Goal: Contribute content: Add original content to the website for others to see

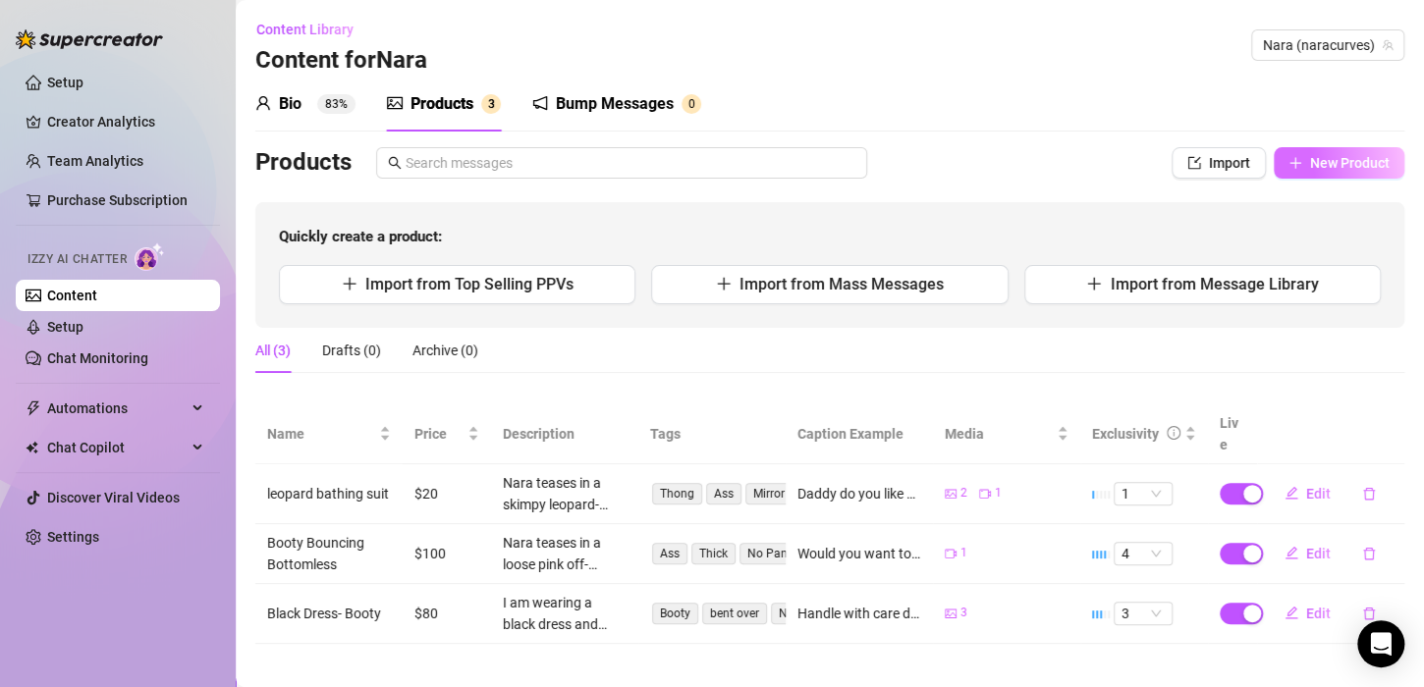
click at [1328, 163] on span "New Product" at bounding box center [1350, 163] width 80 height 16
type textarea "Type your message here..."
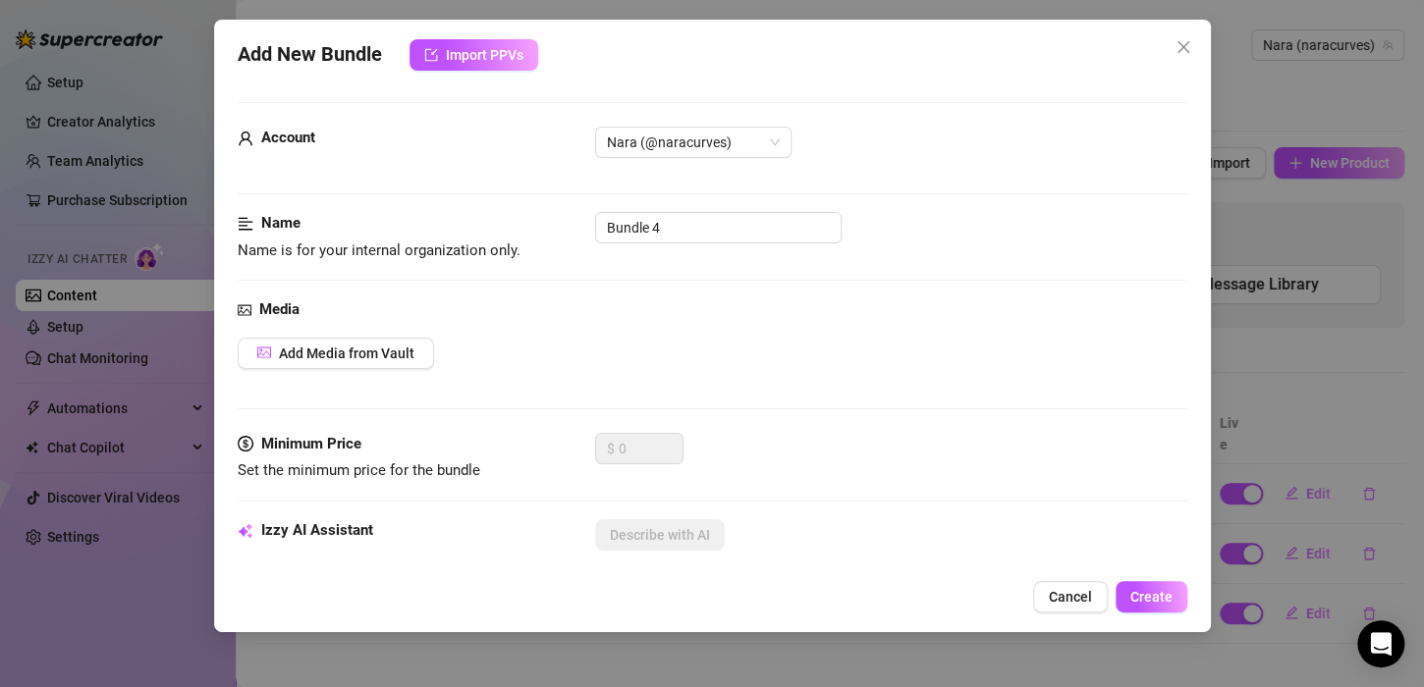
click at [719, 245] on div "Name Name is for your internal organization only. Bundle 4" at bounding box center [712, 237] width 949 height 50
click at [702, 218] on input "Bundle 4" at bounding box center [718, 227] width 246 height 31
click at [418, 362] on button "Add Media from Vault" at bounding box center [336, 353] width 196 height 31
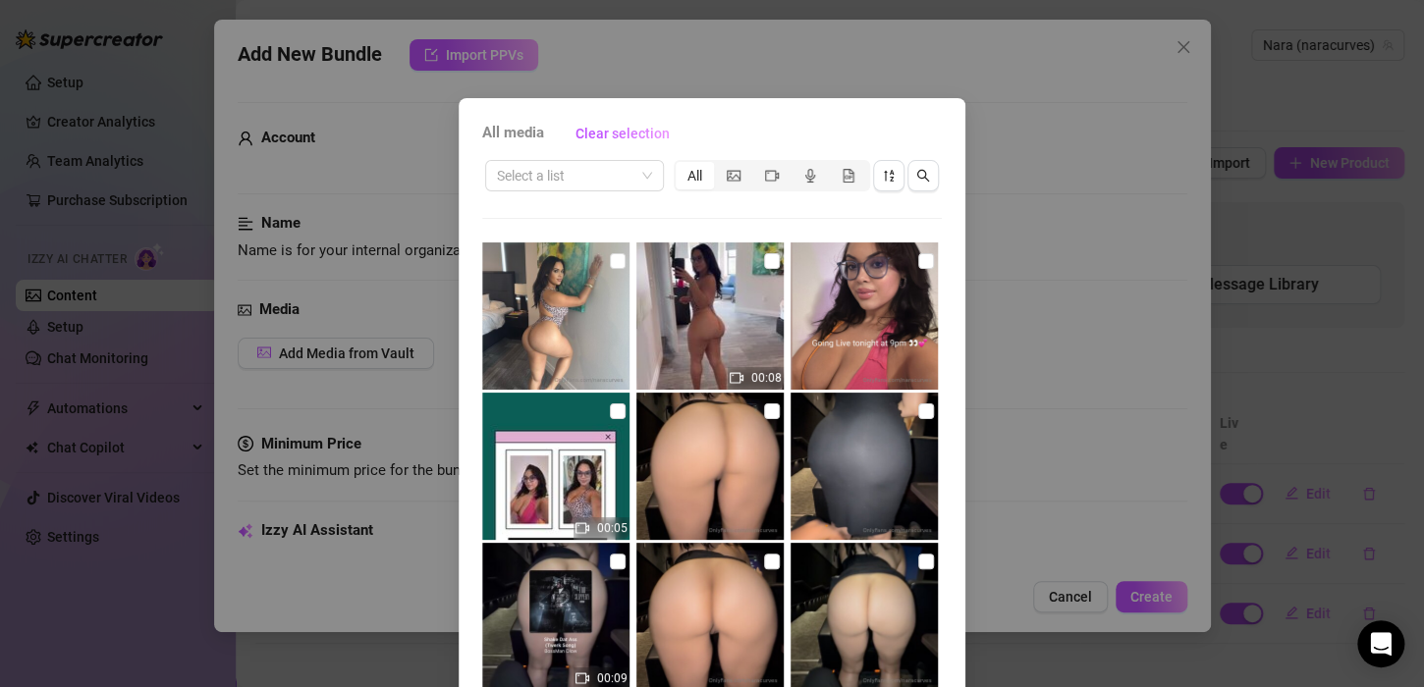
click at [1146, 302] on div "All media Clear selection Select a list All 00:08 00:05 00:09 00:09 01:18 00:27…" at bounding box center [712, 343] width 1424 height 687
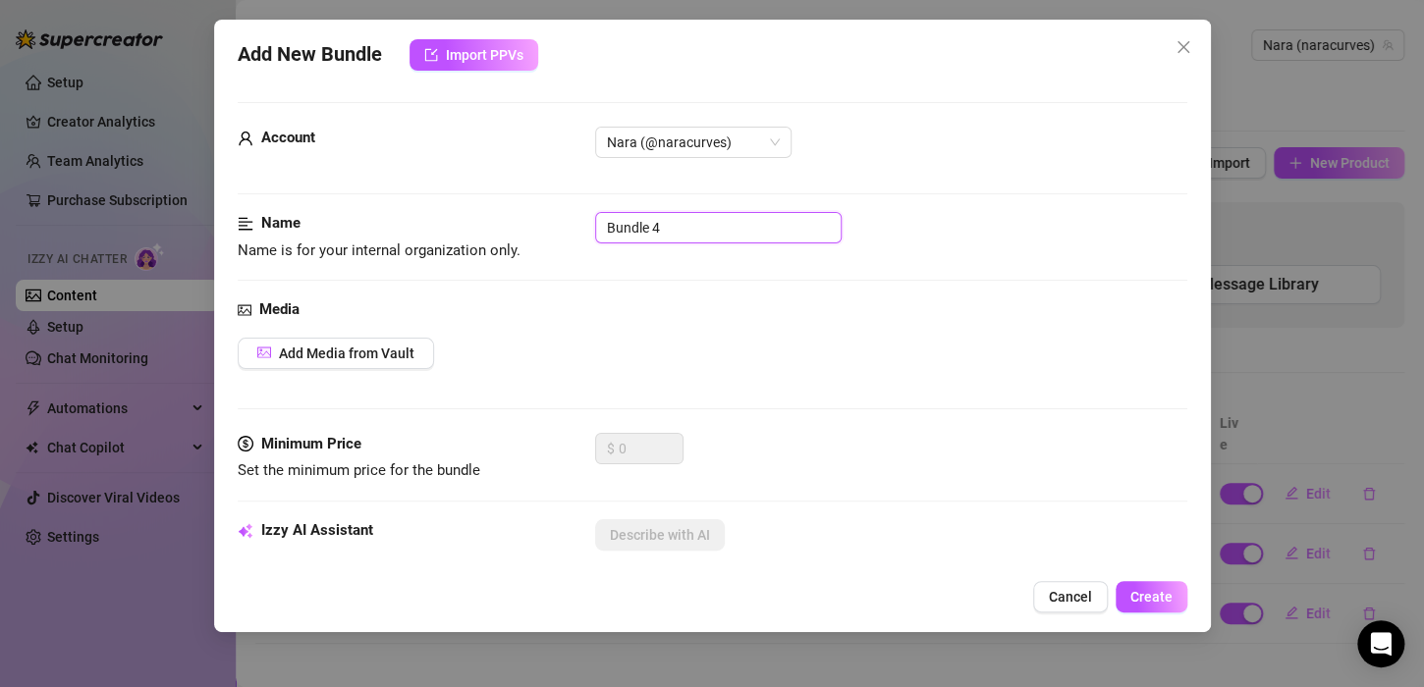
click at [698, 224] on input "Bundle 4" at bounding box center [718, 227] width 246 height 31
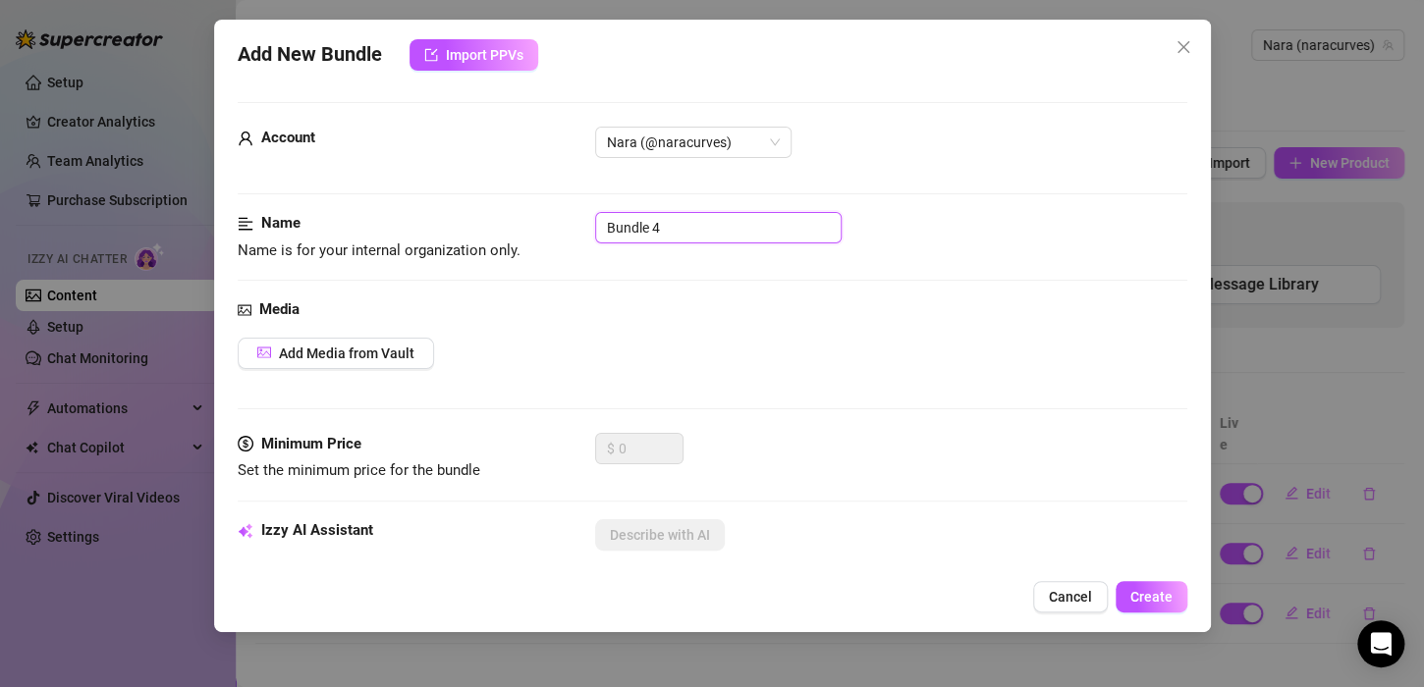
click at [698, 224] on input "Bundle 4" at bounding box center [718, 227] width 246 height 31
click at [290, 359] on span "Add Media from Vault" at bounding box center [346, 354] width 135 height 16
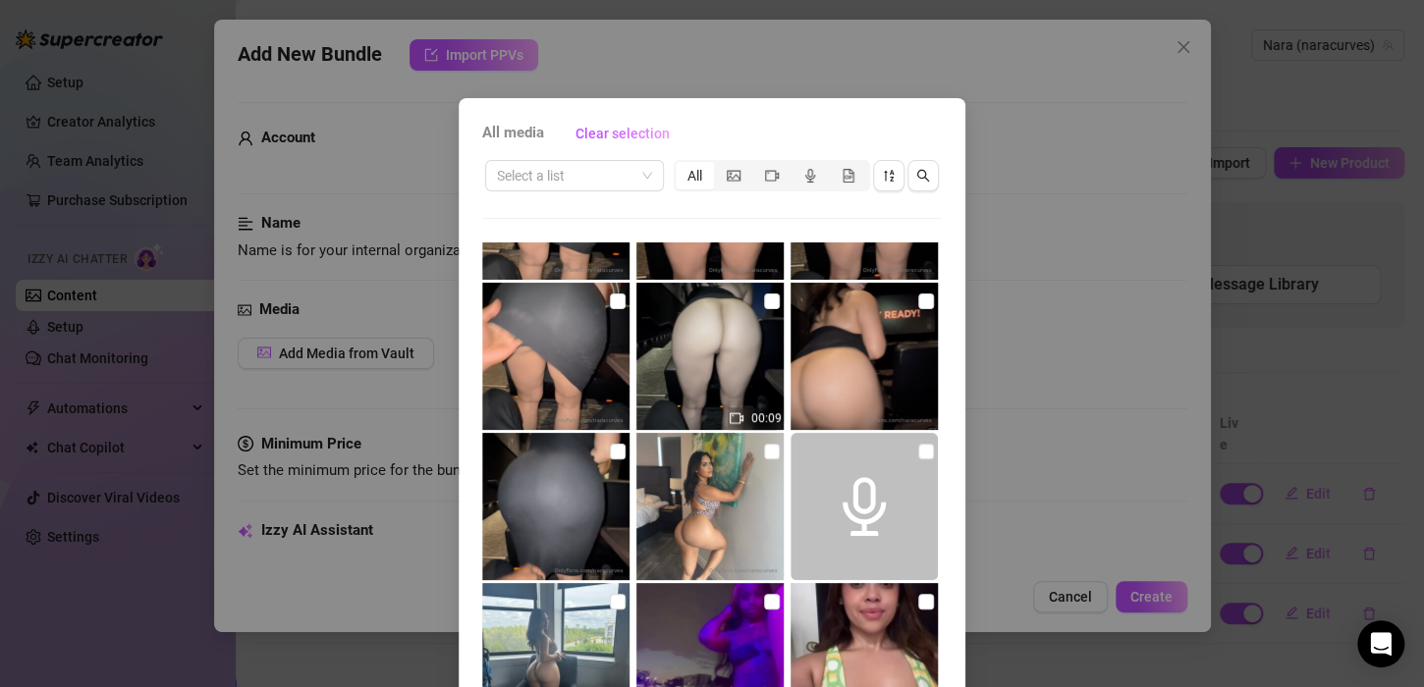
scroll to position [711, 0]
click at [693, 390] on img at bounding box center [709, 356] width 147 height 147
click at [1029, 251] on div "All media Clear selection Select a list All 00:08 00:05 00:09 00:09 01:18 00:27…" at bounding box center [712, 343] width 1424 height 687
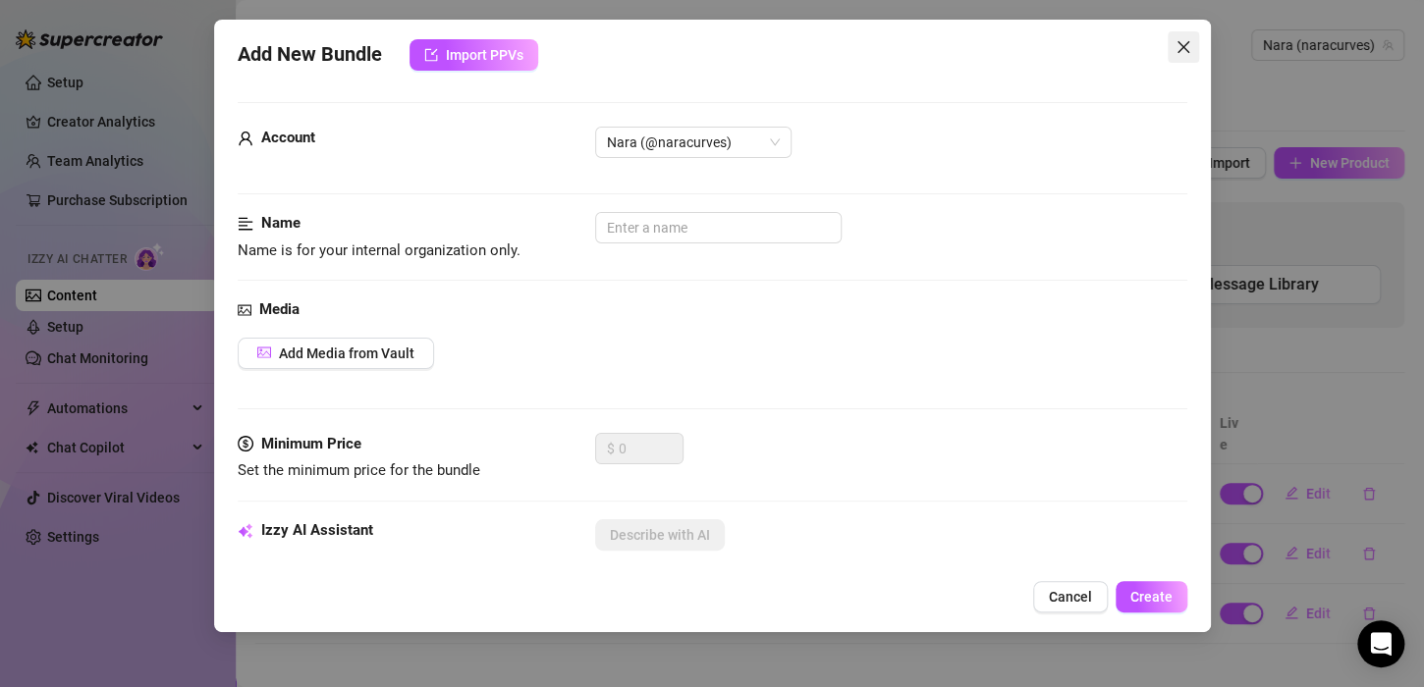
click at [1177, 35] on button "Close" at bounding box center [1182, 46] width 31 height 31
